Goal: Communication & Community: Answer question/provide support

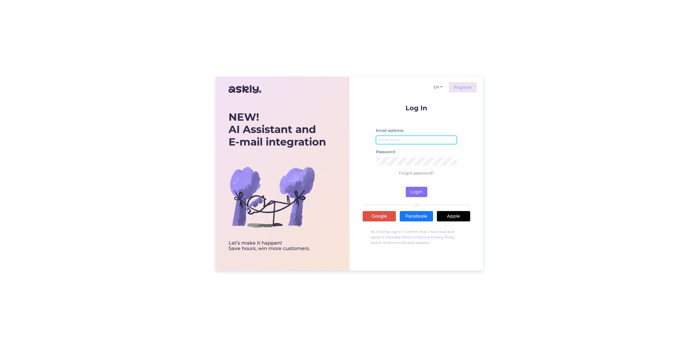
type input "[EMAIL_ADDRESS][DOMAIN_NAME]"
click at [418, 189] on button "Login" at bounding box center [417, 192] width 22 height 10
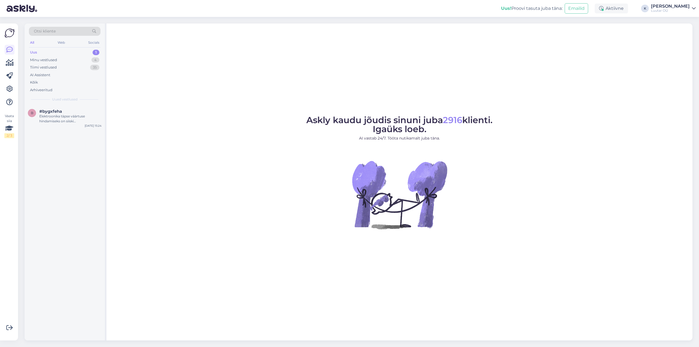
click at [44, 53] on div "Uus 1" at bounding box center [65, 53] width 72 height 8
click at [44, 115] on div "Elektroonika täpse väärtuse hindamiseks on siiski [PERSON_NAME] füüsiliselt kon…" at bounding box center [70, 119] width 62 height 10
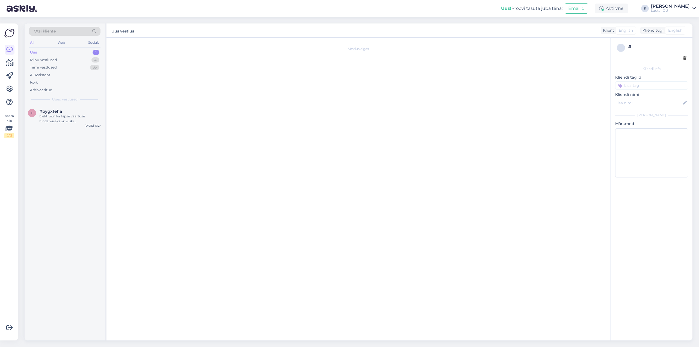
scroll to position [109, 0]
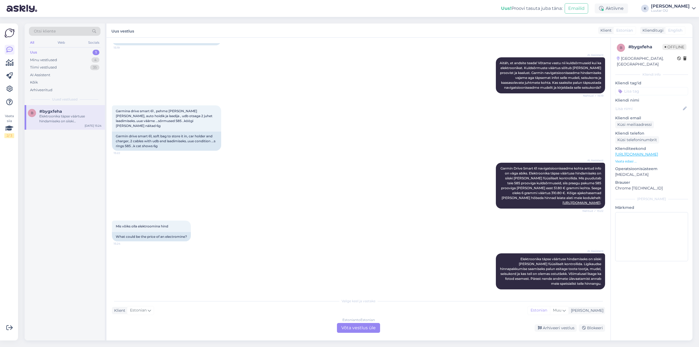
click at [358, 326] on div "Estonian to Estonian Võta vestlus üle" at bounding box center [358, 328] width 43 height 10
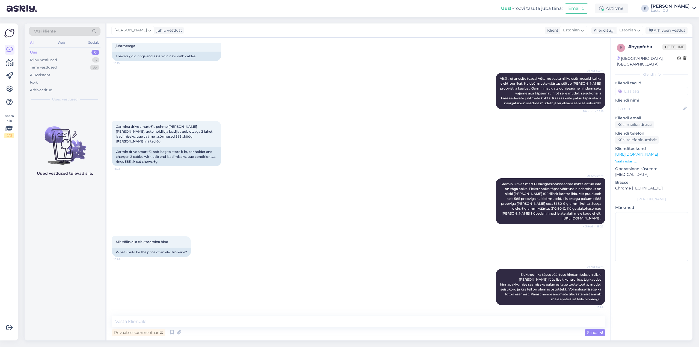
scroll to position [88, 0]
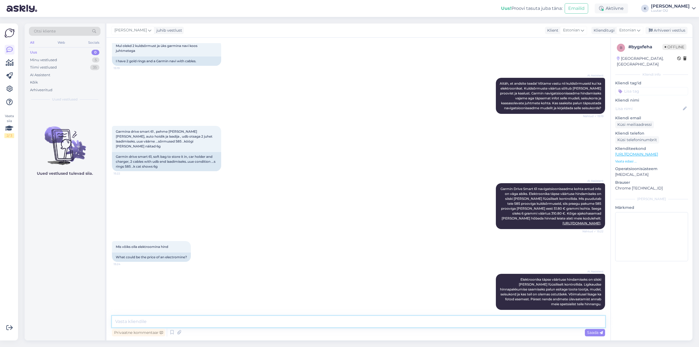
click at [324, 322] on textarea at bounding box center [358, 321] width 493 height 11
type textarea "Tere!"
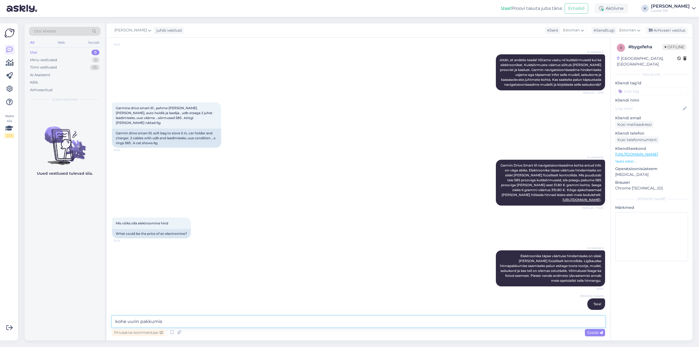
type textarea "kohe uurin pakkumist"
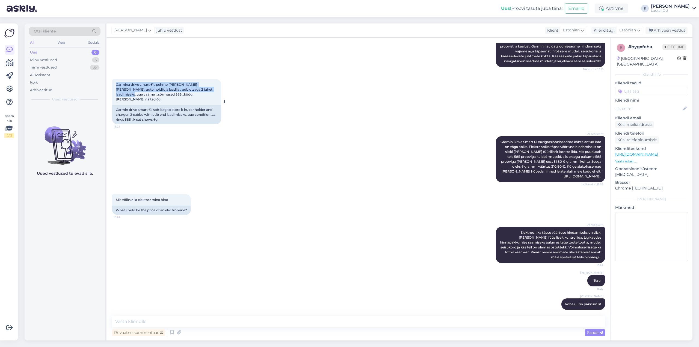
drag, startPoint x: 115, startPoint y: 82, endPoint x: 206, endPoint y: 90, distance: 90.9
click at [206, 90] on div "Garmina drive smart 61 , pehme [PERSON_NAME] [PERSON_NAME], auto hoidik ja laad…" at bounding box center [166, 92] width 109 height 26
copy span "Garmina drive smart 61 , pehme [PERSON_NAME] [PERSON_NAME], auto hoidik ja laad…"
click at [320, 326] on textarea at bounding box center [358, 321] width 493 height 11
type textarea "saame pakkuda kuni 60€"
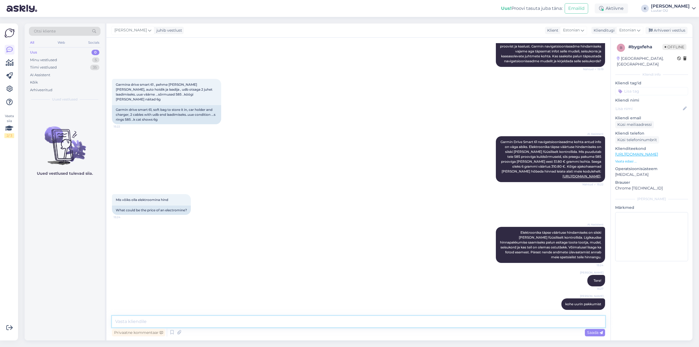
scroll to position [159, 0]
